Goal: Task Accomplishment & Management: Use online tool/utility

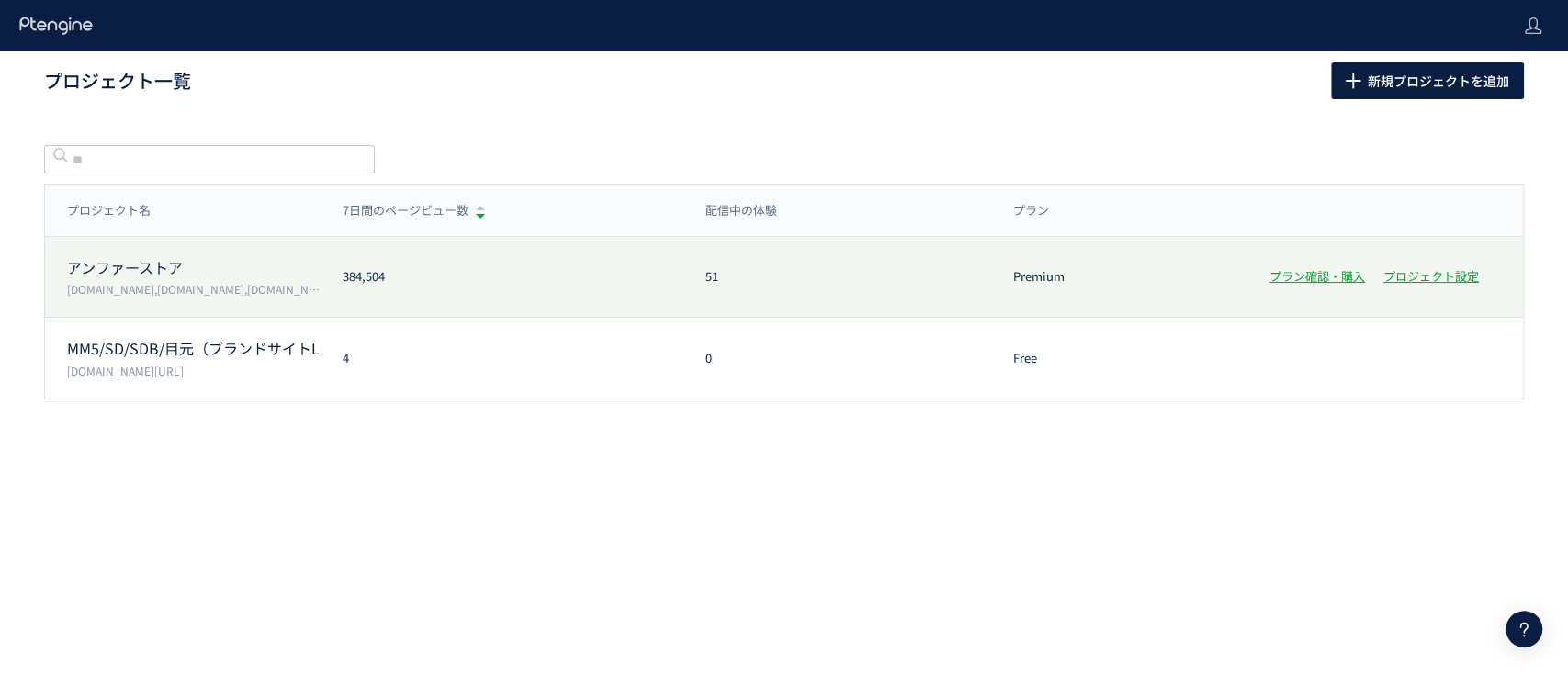
click at [220, 263] on p "アンファーストア" at bounding box center [194, 268] width 254 height 21
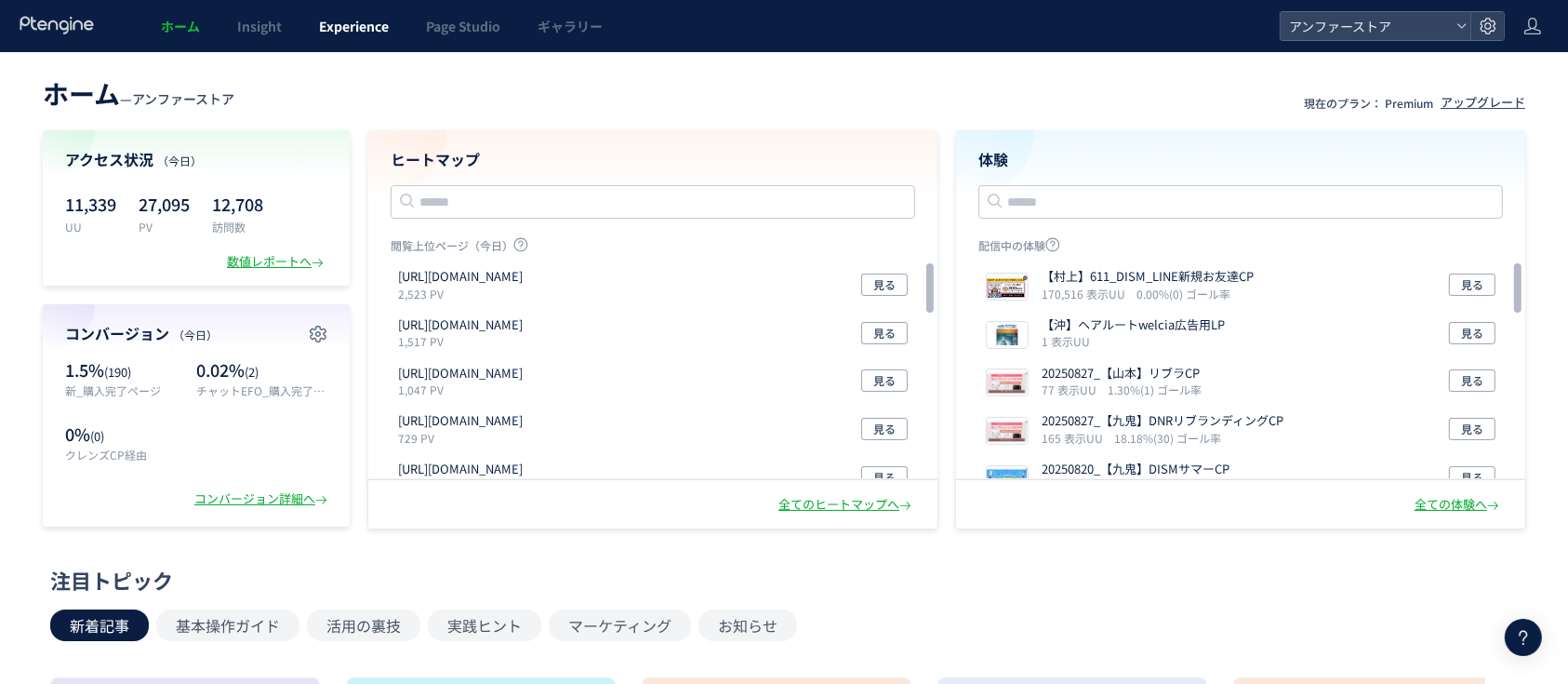
click at [365, 26] on span "Experience" at bounding box center [353, 25] width 70 height 18
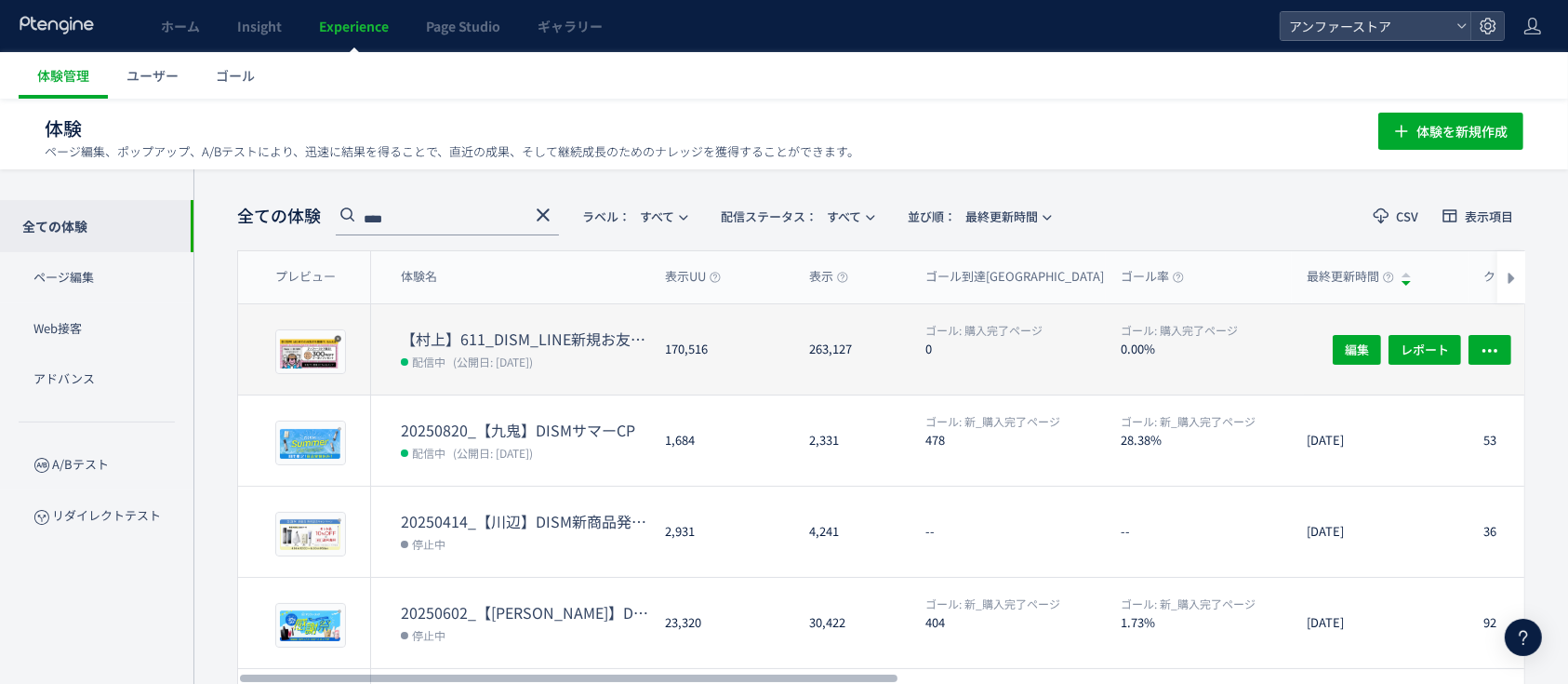
click at [462, 331] on dt "【村上】611_DISM_LINE新規お友達CP" at bounding box center [525, 339] width 249 height 21
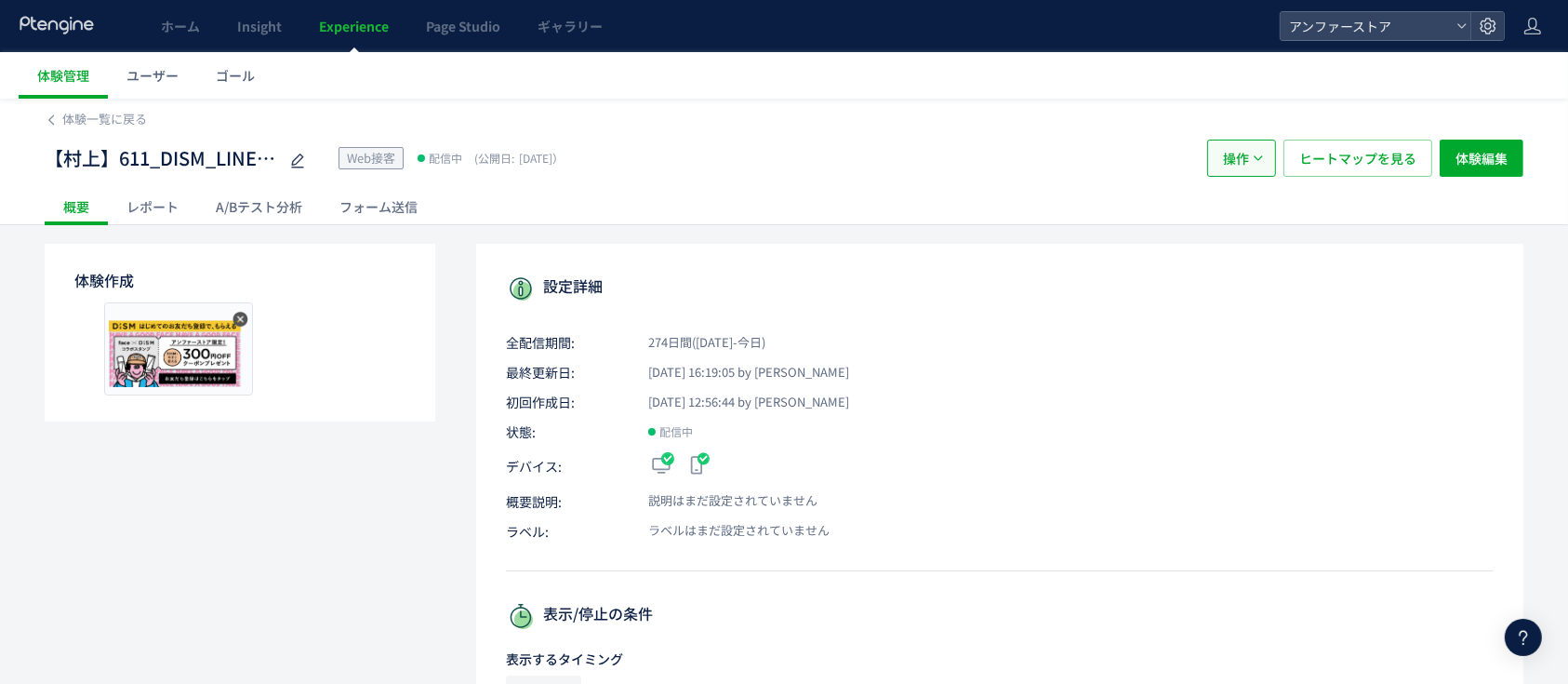
click at [1250, 176] on button "操作" at bounding box center [1241, 158] width 69 height 38
click at [1227, 256] on li "複製" at bounding box center [1243, 248] width 64 height 34
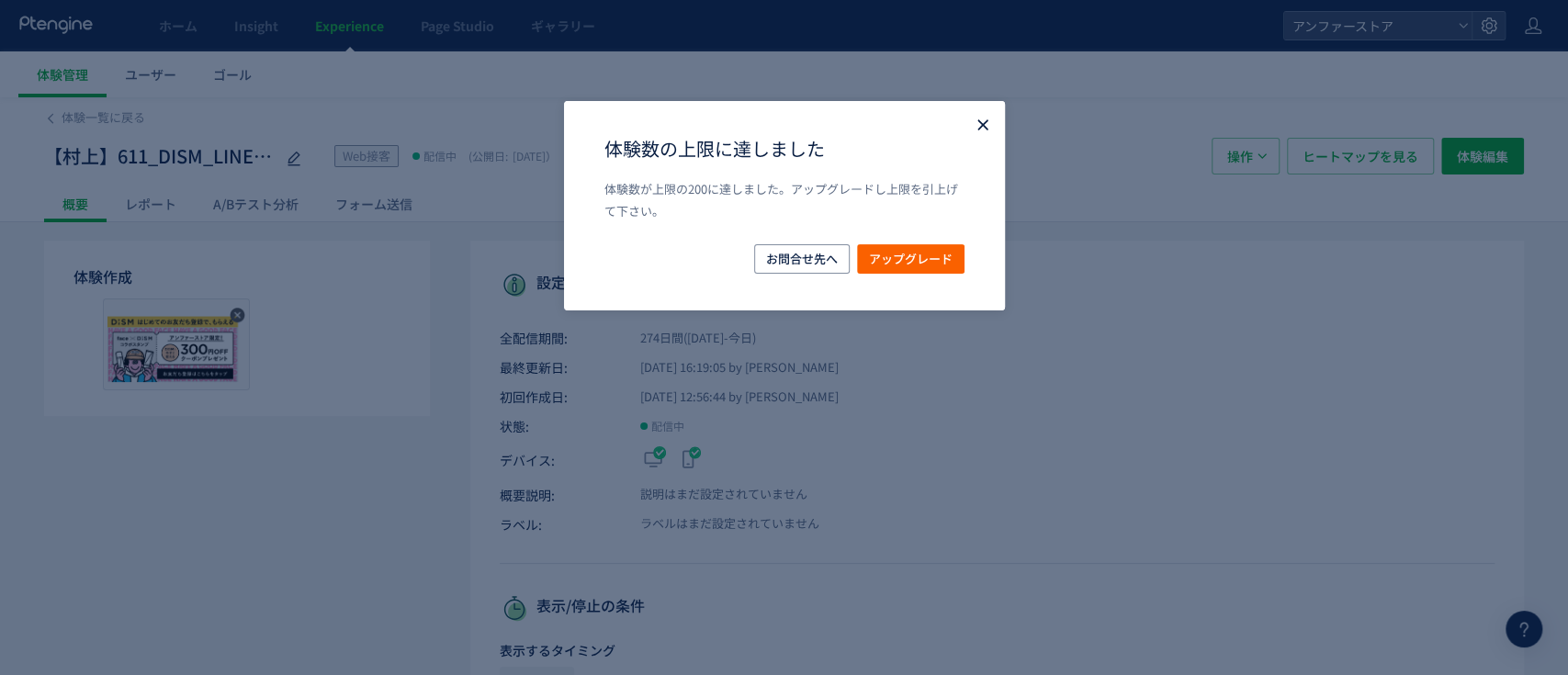
click at [0, 0] on use "Close" at bounding box center [0, 0] width 0 height 0
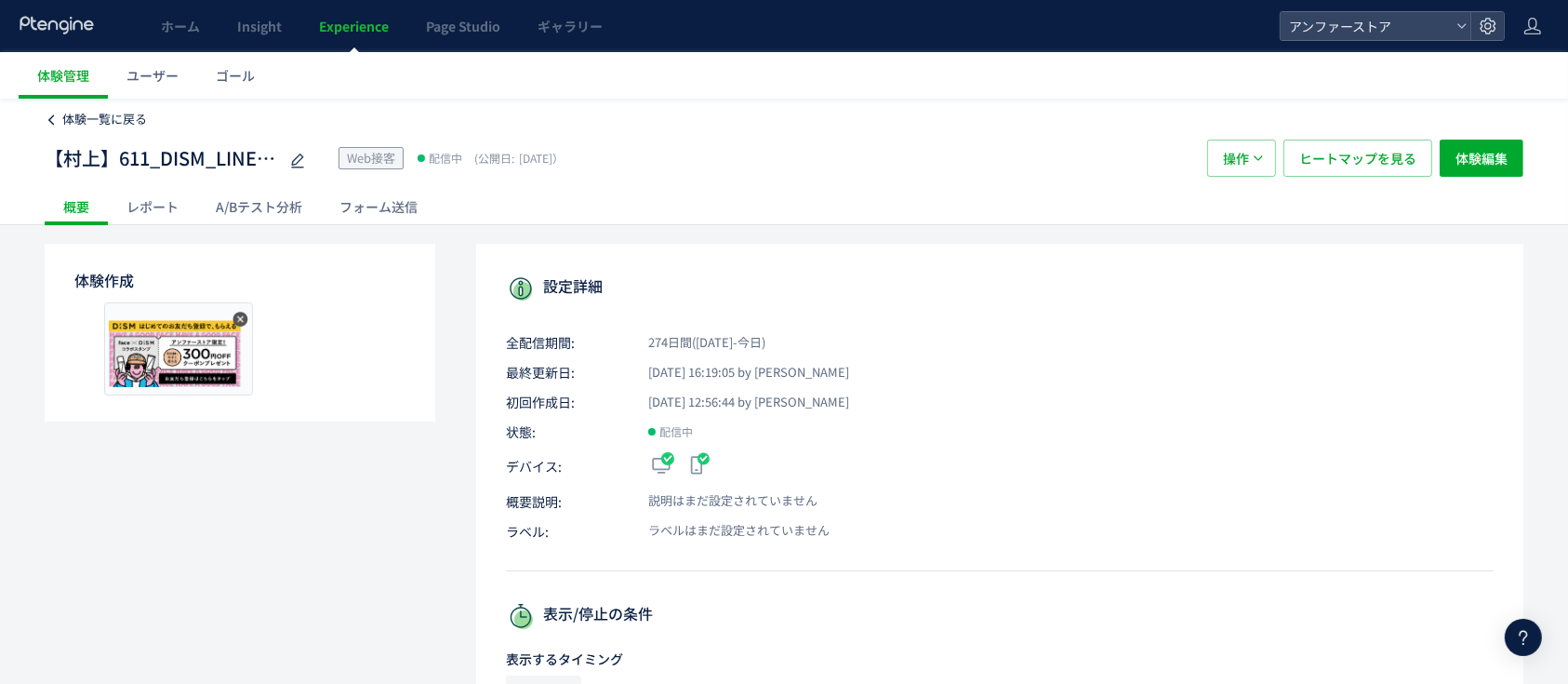
click at [88, 121] on span "体験一覧に戻る" at bounding box center [105, 119] width 85 height 17
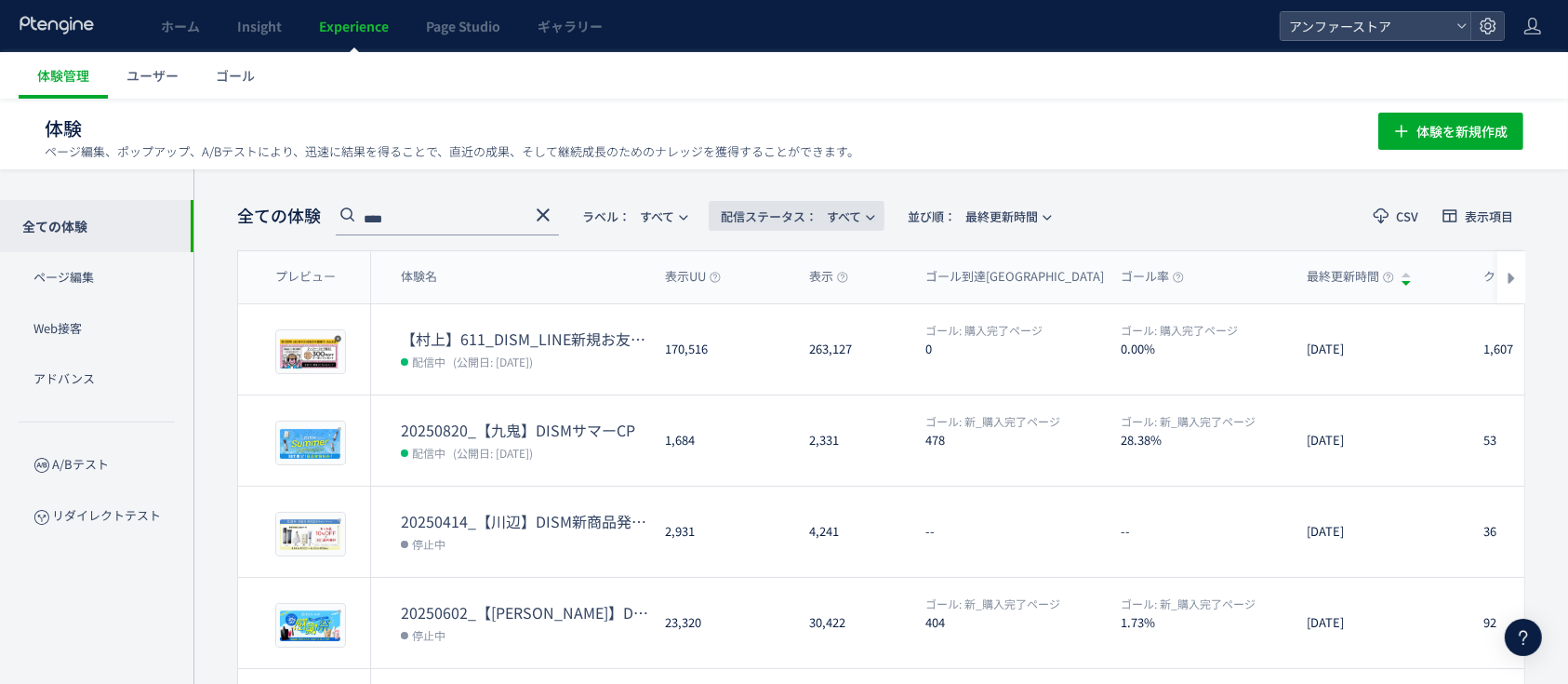
drag, startPoint x: 856, startPoint y: 211, endPoint x: 862, endPoint y: 227, distance: 17.1
click at [856, 212] on span "配信ステータス​： すべて" at bounding box center [791, 216] width 140 height 31
click at [0, 0] on li "停止中" at bounding box center [0, 0] width 0 height 0
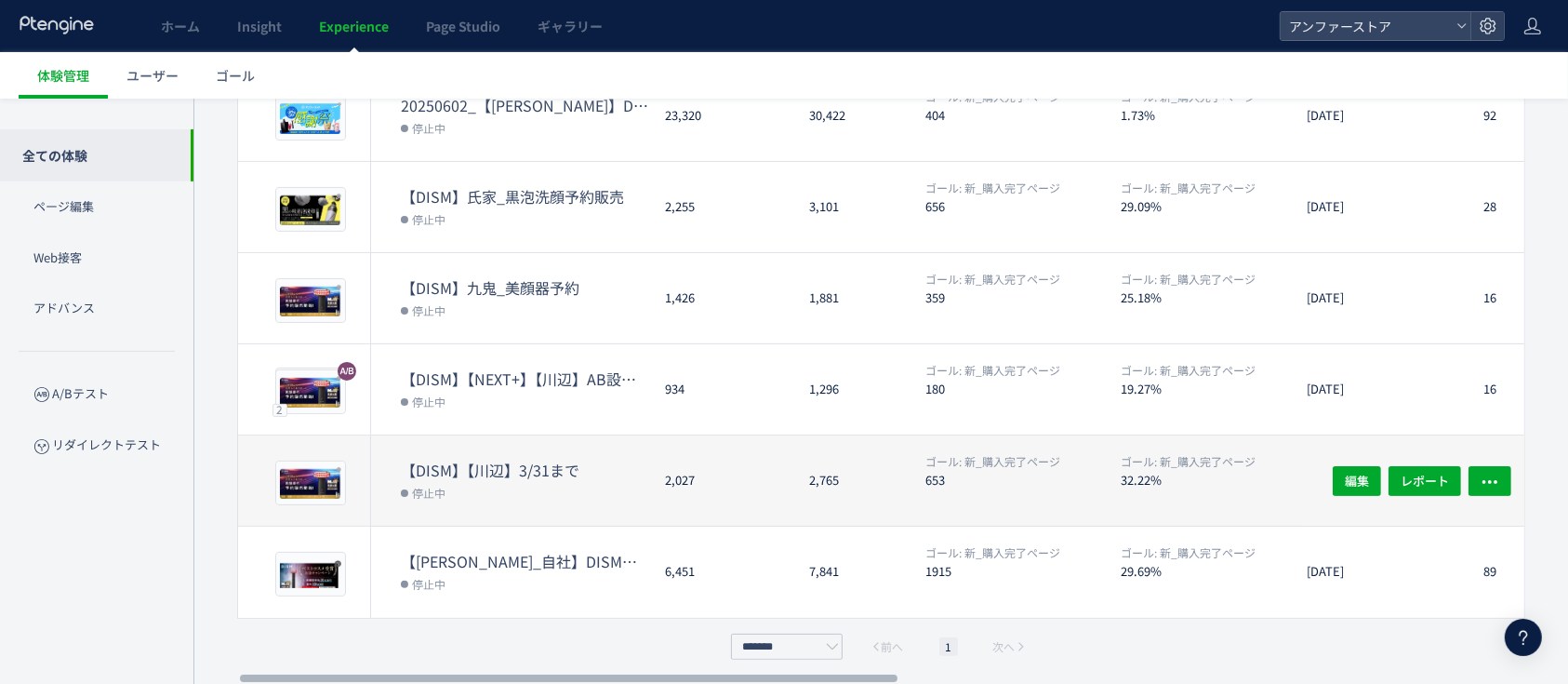
scroll to position [327, 0]
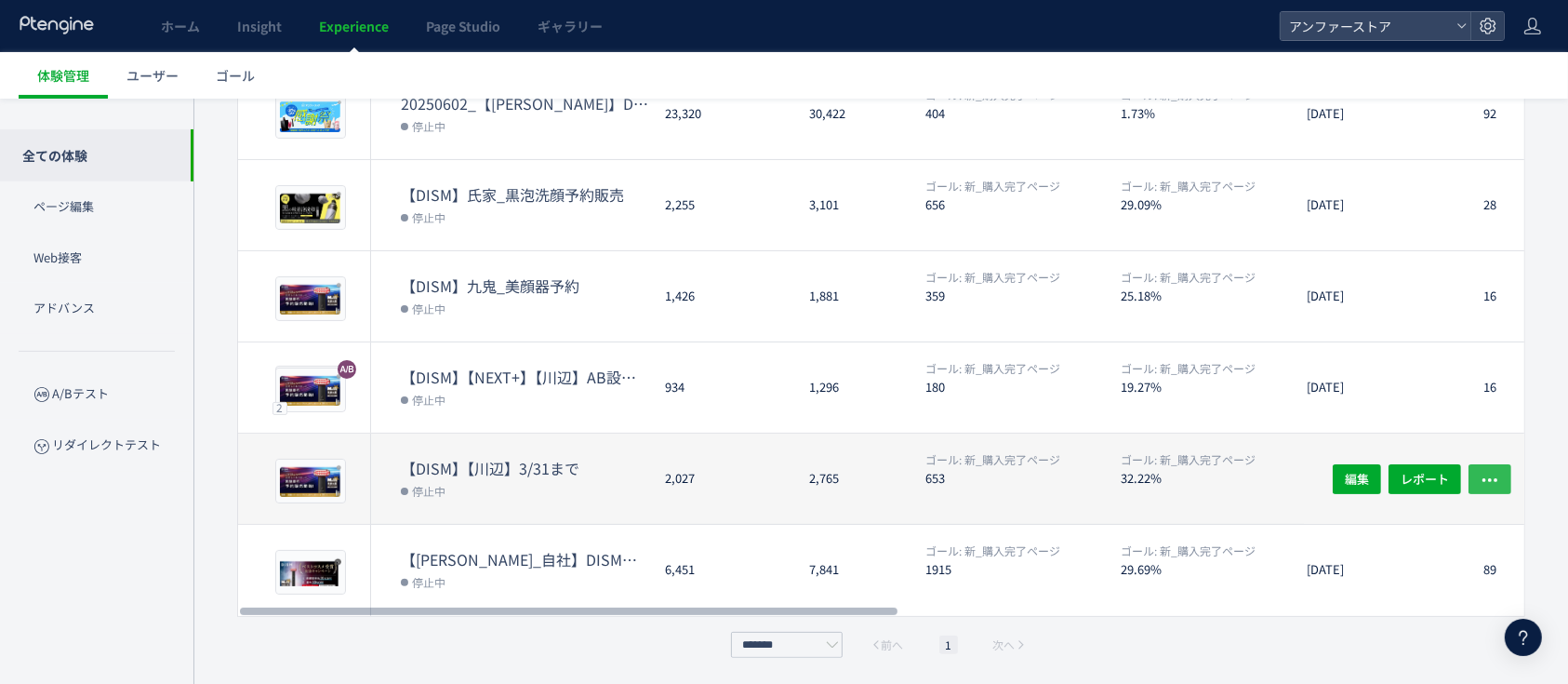
click at [1500, 480] on button "button" at bounding box center [1490, 478] width 42 height 30
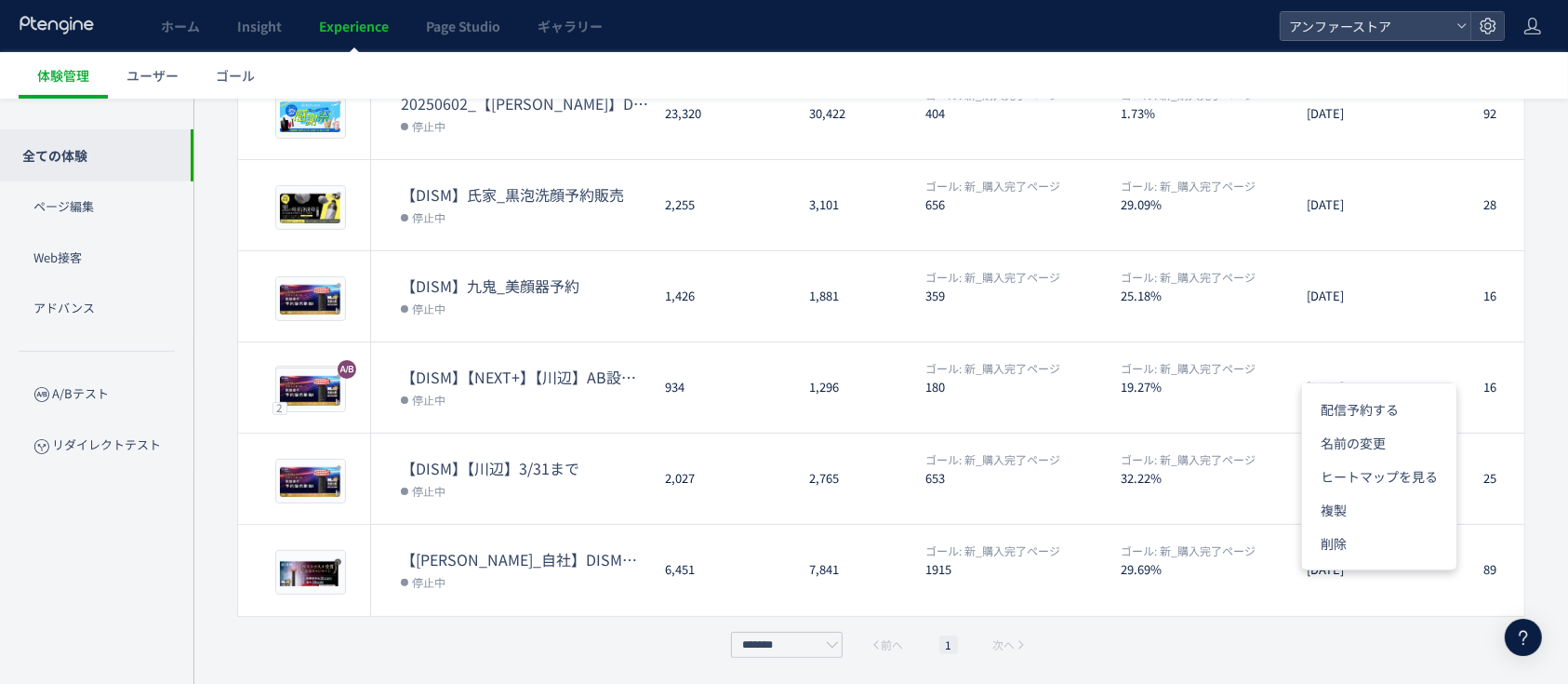
click at [109, 599] on div "全ての体験 ページ編集 Web接客 アドバンス A/Bテスト リダイレクトテスト" at bounding box center [97, 356] width 193 height 515
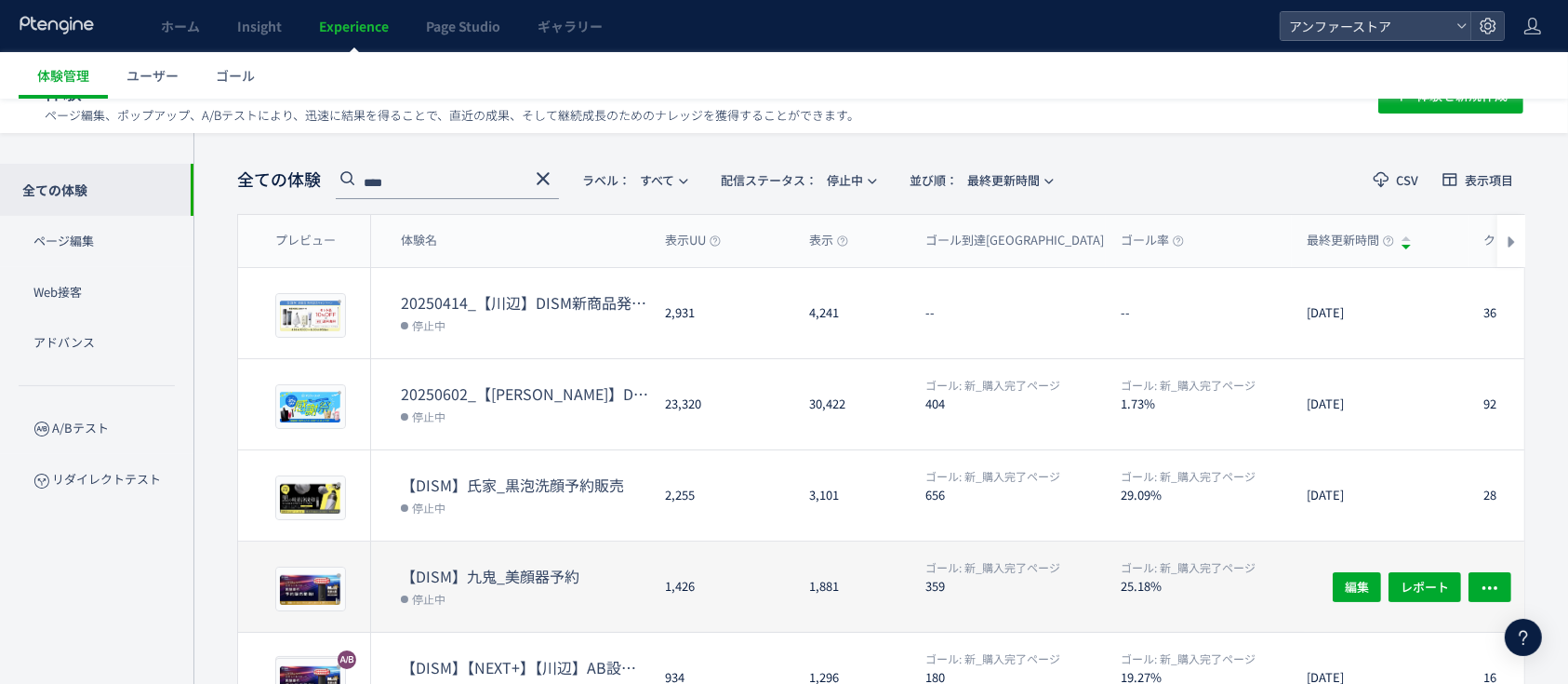
scroll to position [0, 0]
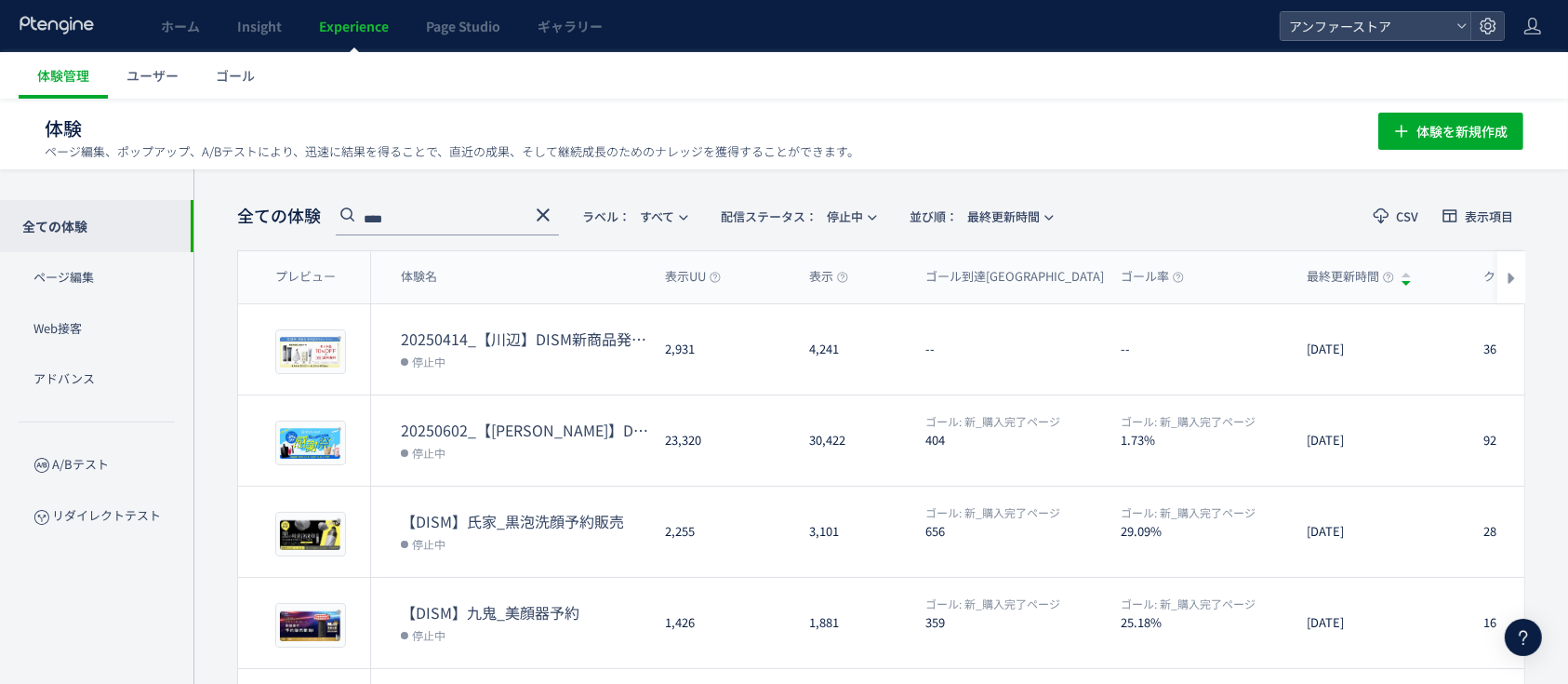
click at [538, 214] on icon at bounding box center [543, 214] width 22 height 22
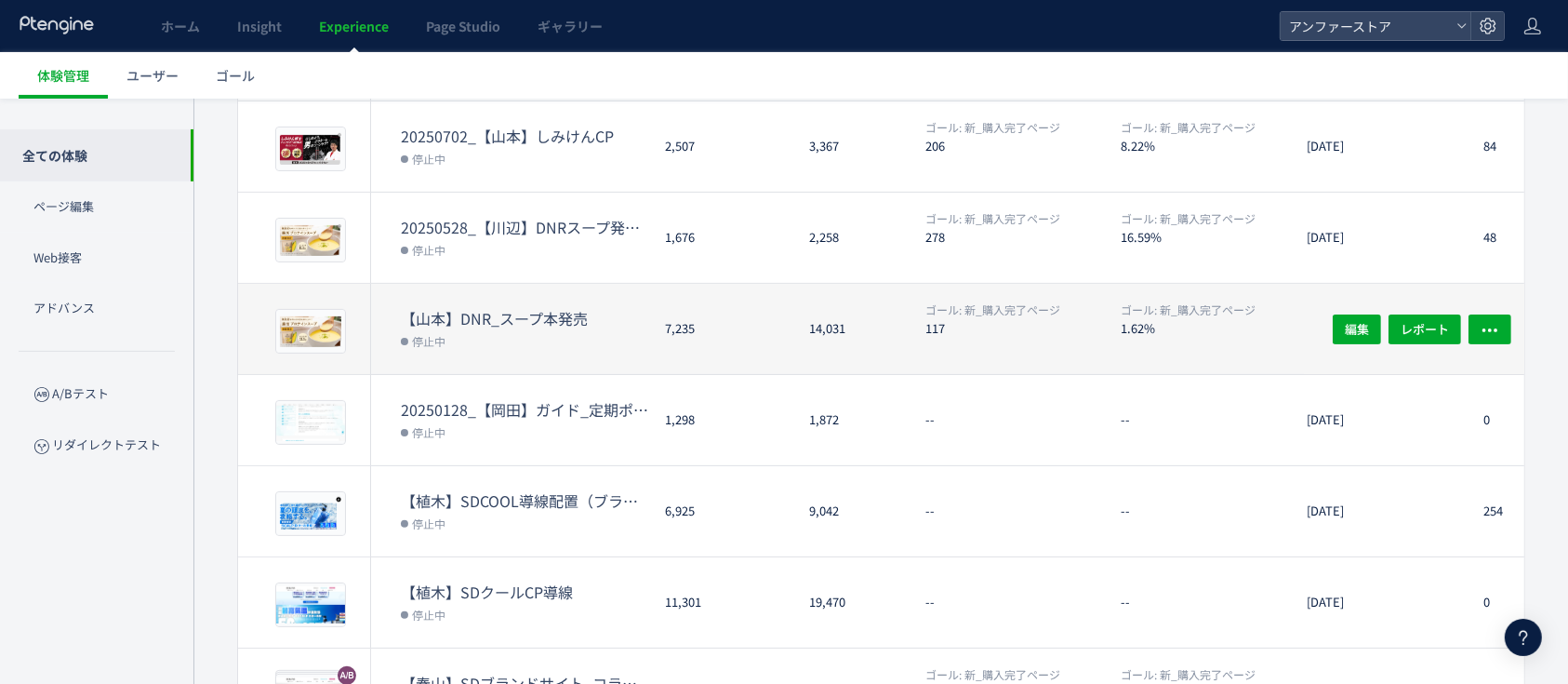
scroll to position [600, 0]
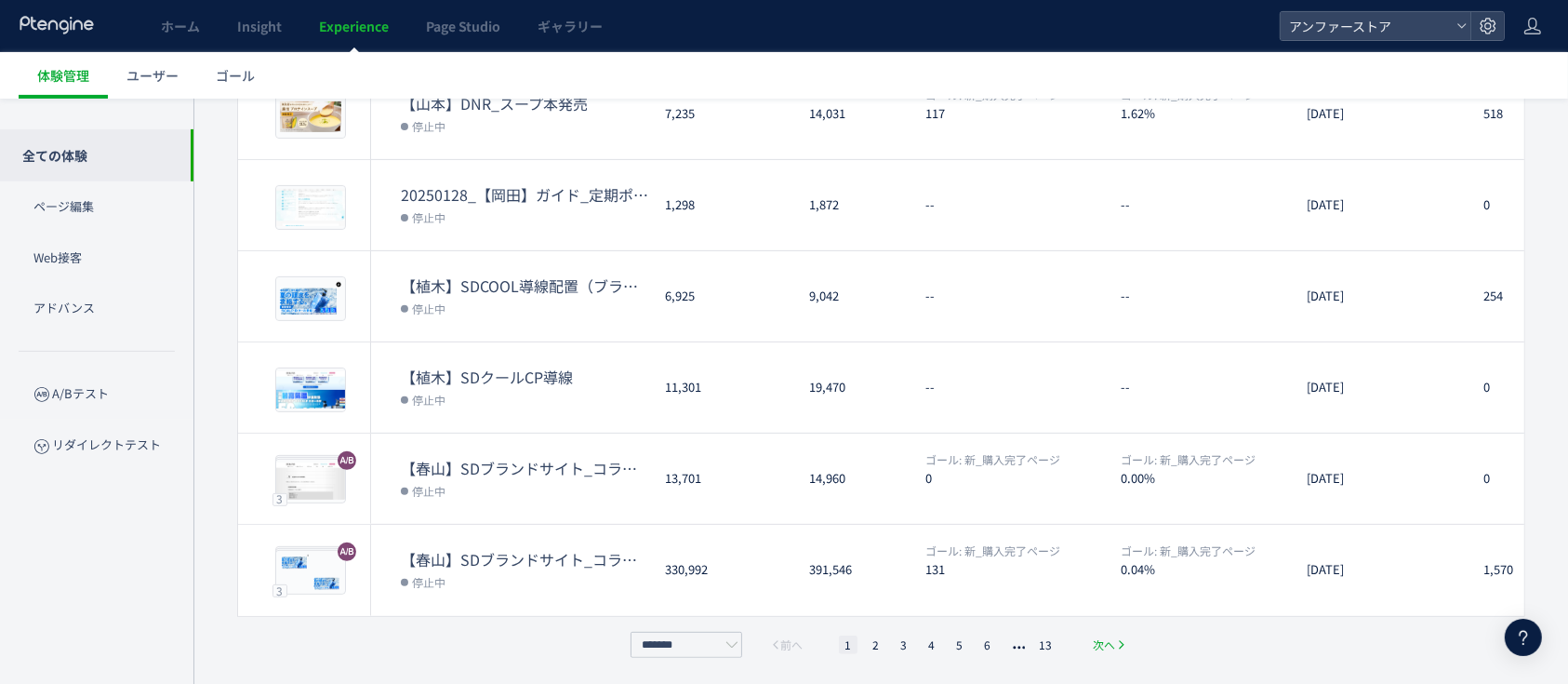
click at [1104, 648] on span "次へ" at bounding box center [1105, 644] width 22 height 18
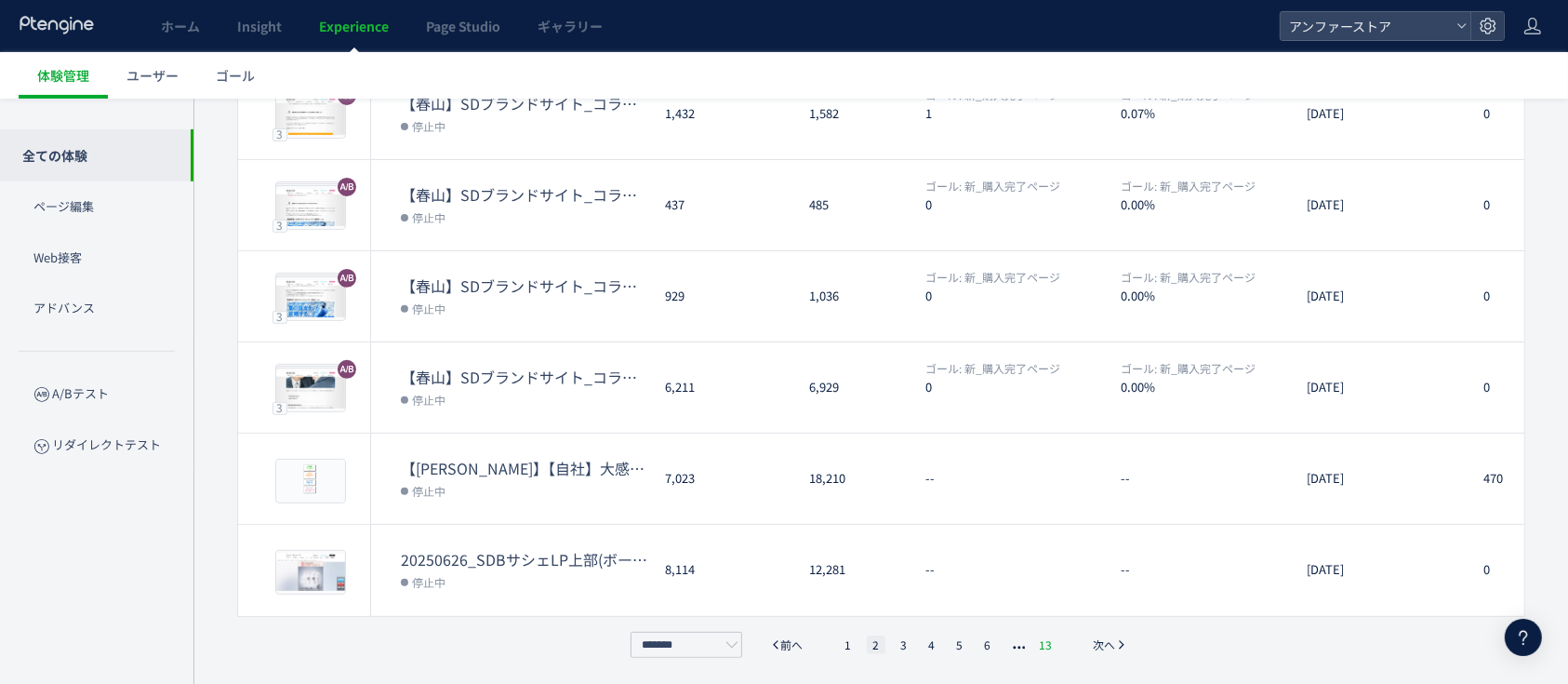
click at [1051, 643] on li "13" at bounding box center [1046, 644] width 24 height 18
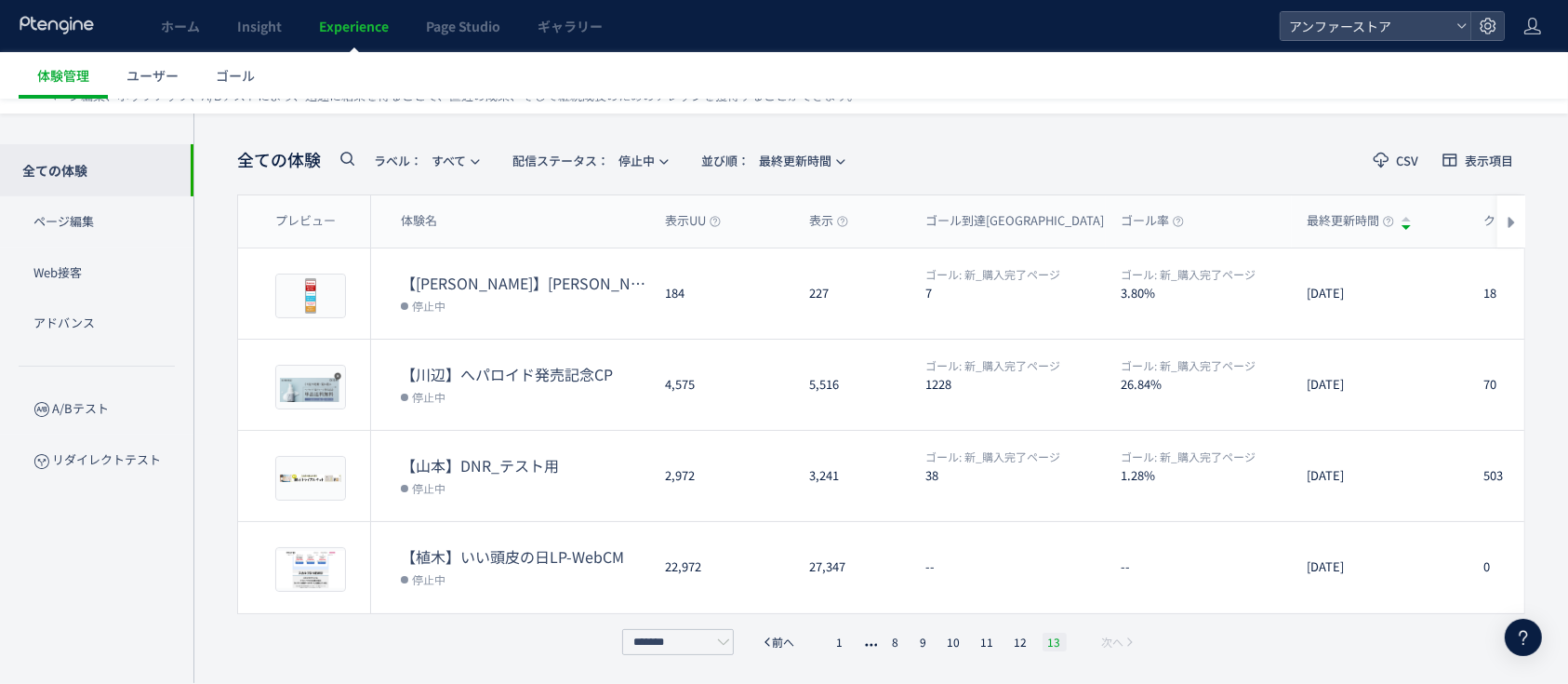
scroll to position [52, 0]
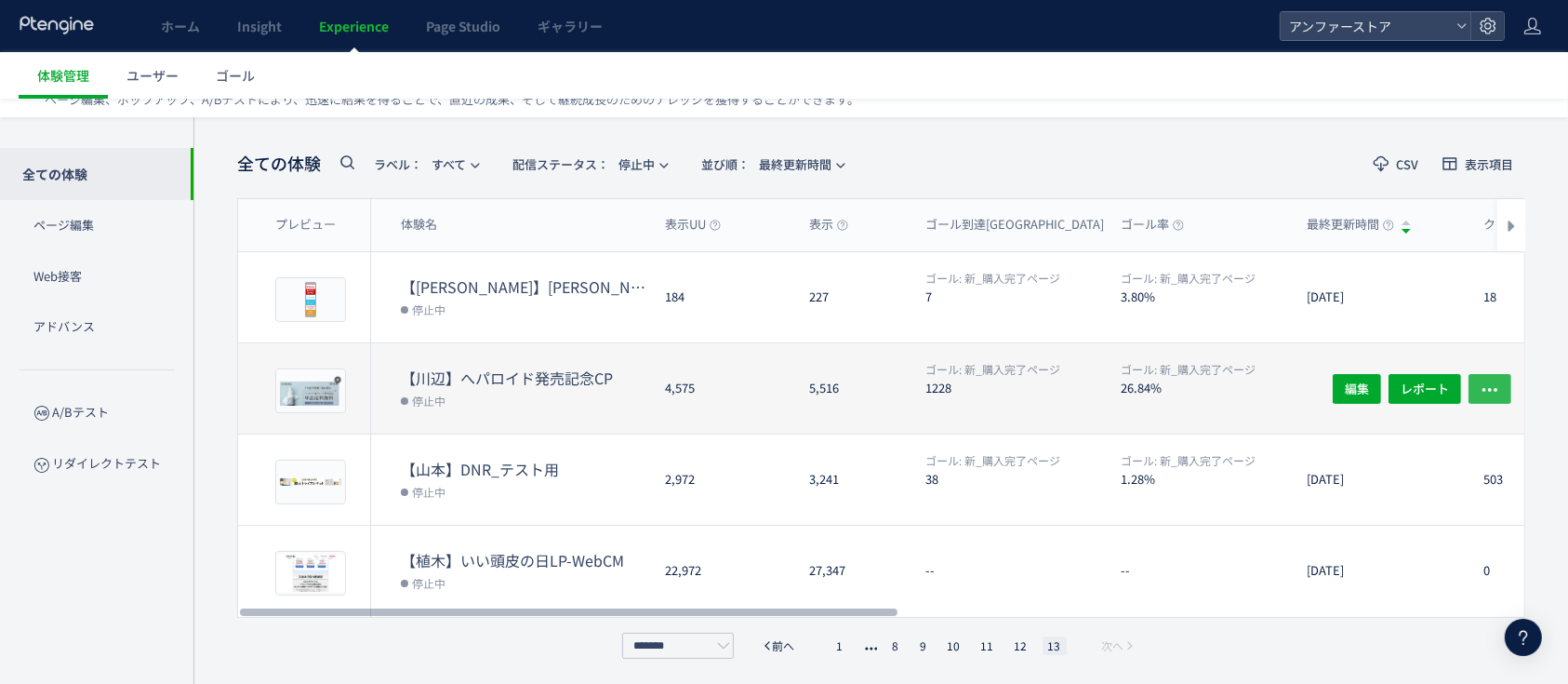
click at [1493, 380] on icon "button" at bounding box center [1490, 388] width 18 height 18
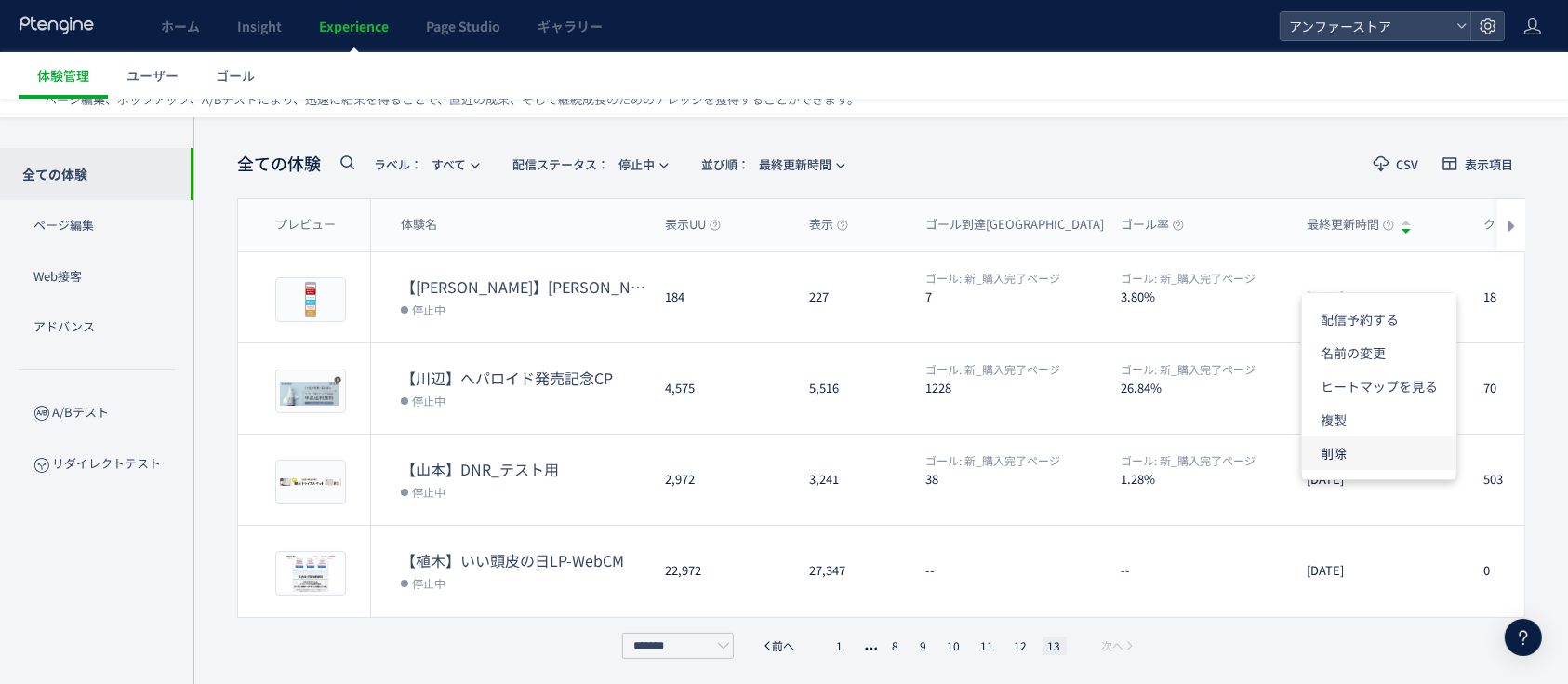
click at [1349, 457] on li "削除" at bounding box center [1380, 453] width 154 height 34
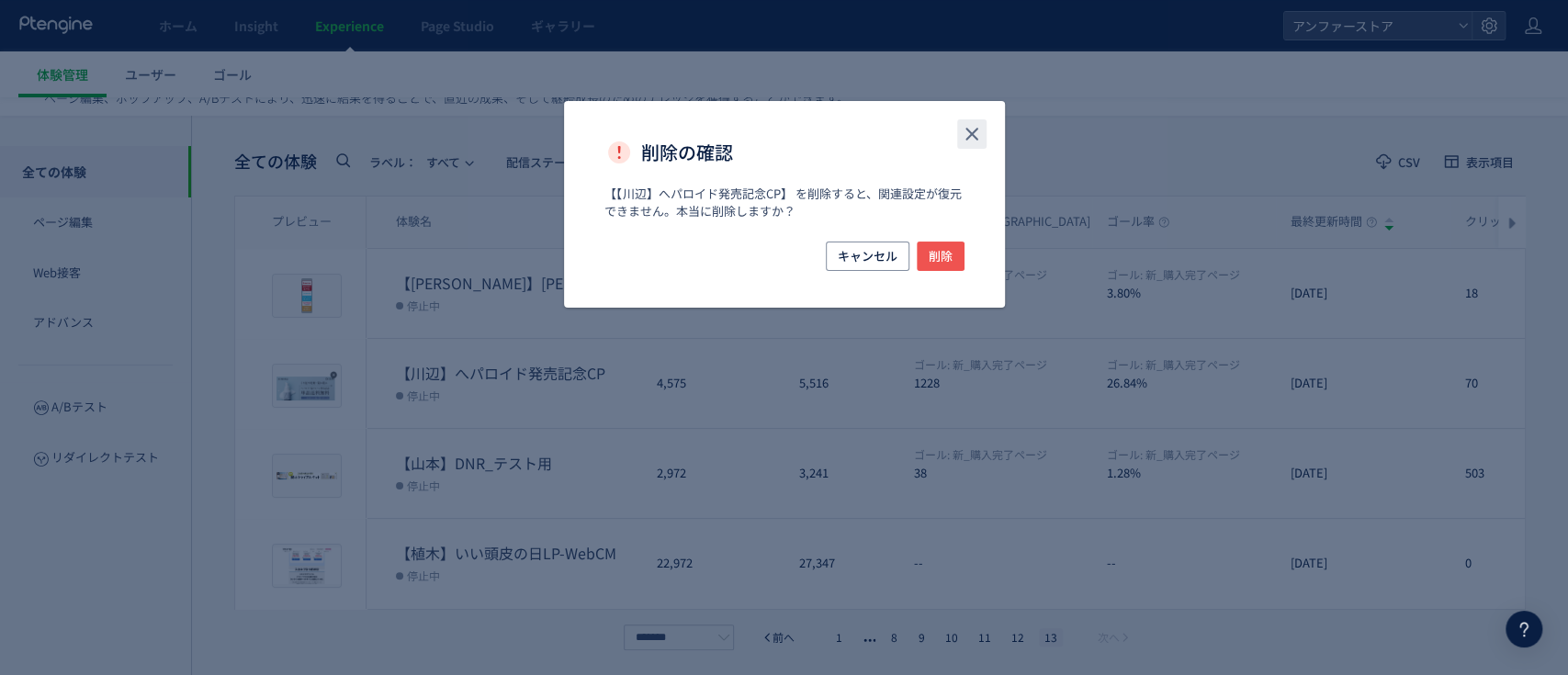
drag, startPoint x: 976, startPoint y: 132, endPoint x: 935, endPoint y: 172, distance: 57.3
click at [977, 132] on icon "close" at bounding box center [972, 133] width 22 height 22
